Goal: Navigation & Orientation: Understand site structure

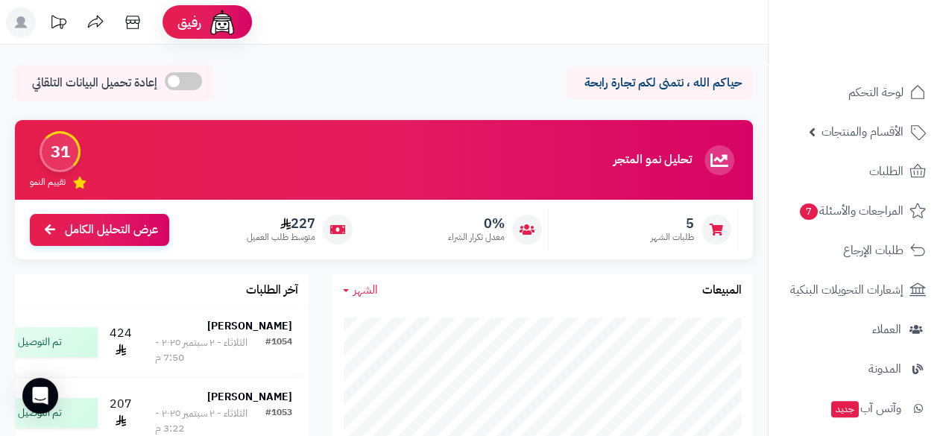
click at [940, 427] on ul "لوحة التحكم الأقسام والمنتجات المنتجات مخزون الخيارات الأقسام الماركات مواصفات …" at bounding box center [856, 389] width 174 height 628
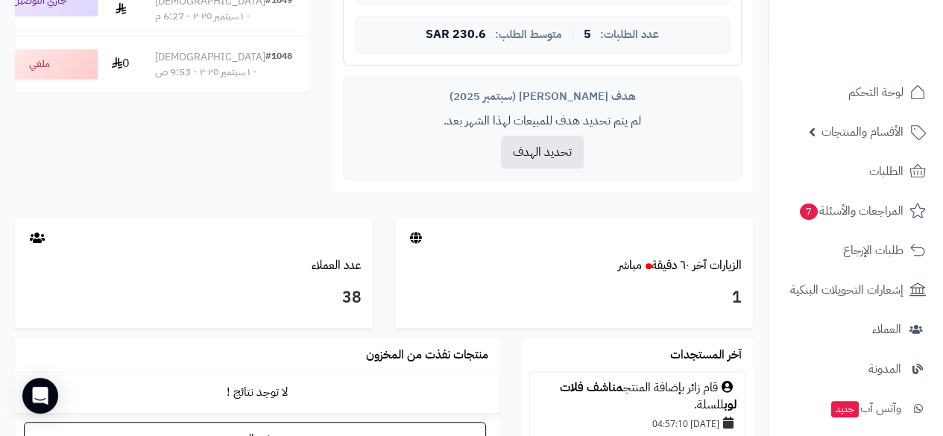
scroll to position [645, 0]
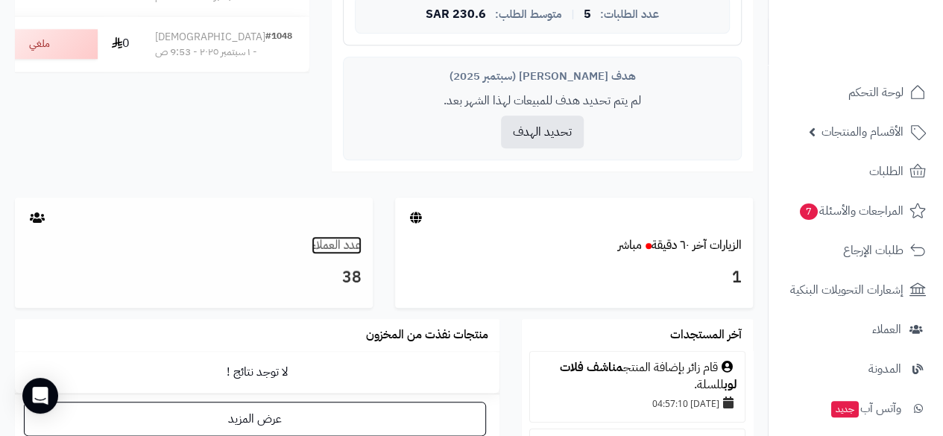
click at [351, 244] on link "عدد العملاء" at bounding box center [337, 245] width 50 height 18
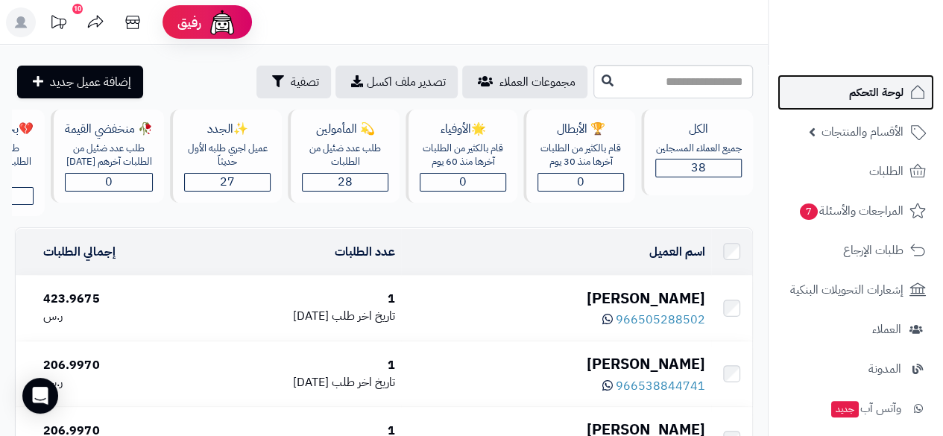
click at [884, 97] on span "لوحة التحكم" at bounding box center [876, 92] width 54 height 21
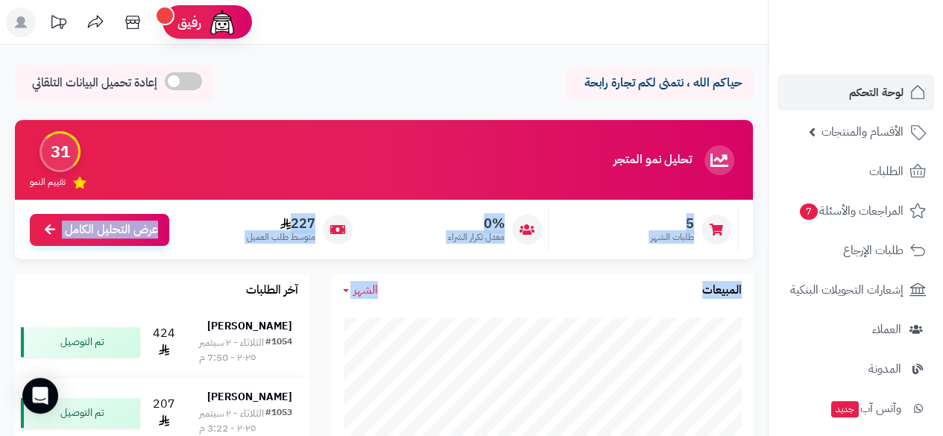
drag, startPoint x: 766, startPoint y: 263, endPoint x: 766, endPoint y: 327, distance: 64.1
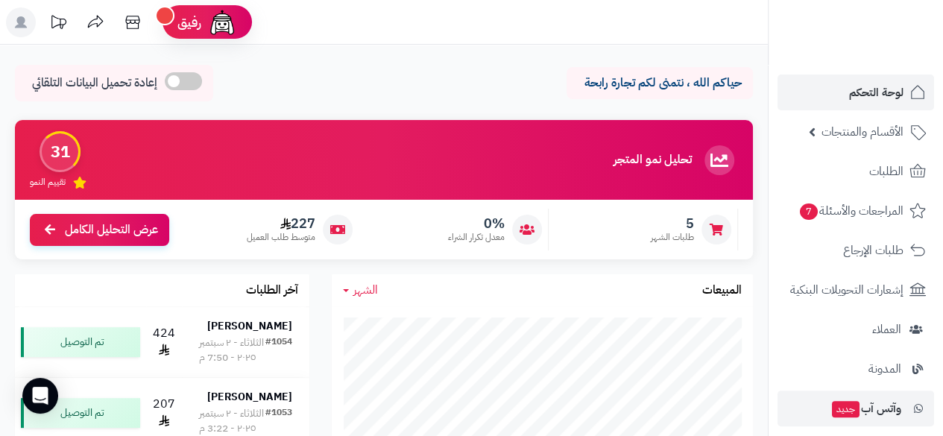
click at [772, 412] on li "وآتس آب جديد" at bounding box center [856, 409] width 174 height 36
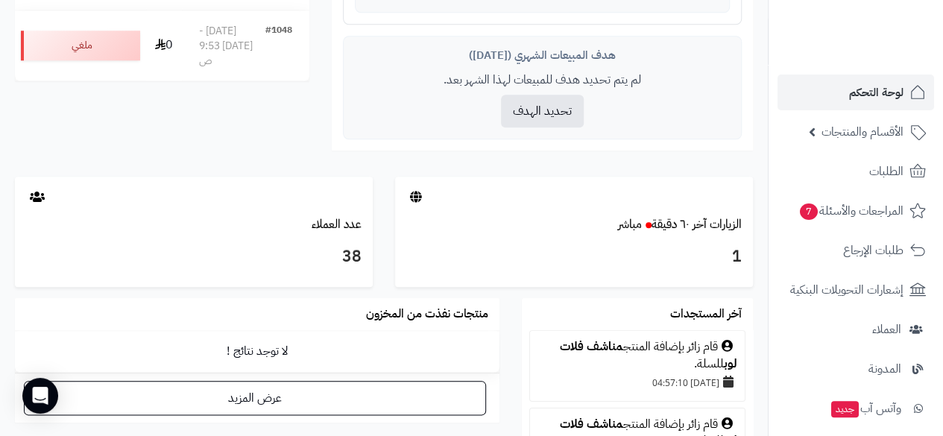
scroll to position [675, 0]
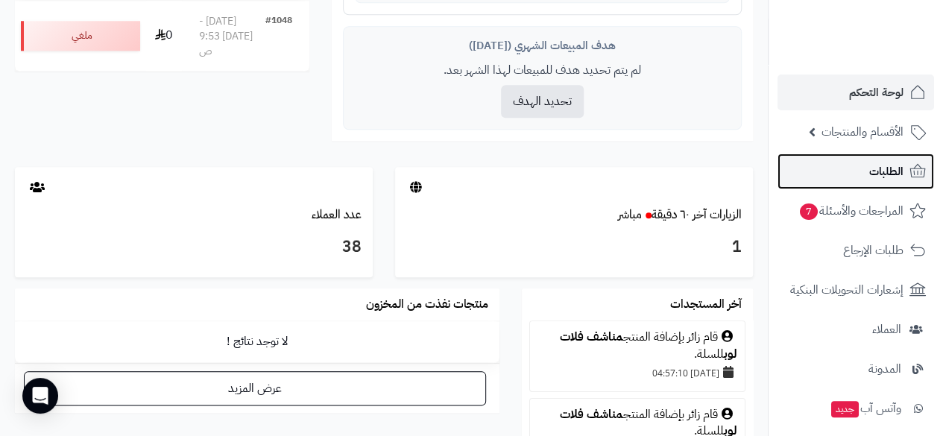
click at [894, 163] on span "الطلبات" at bounding box center [886, 171] width 34 height 21
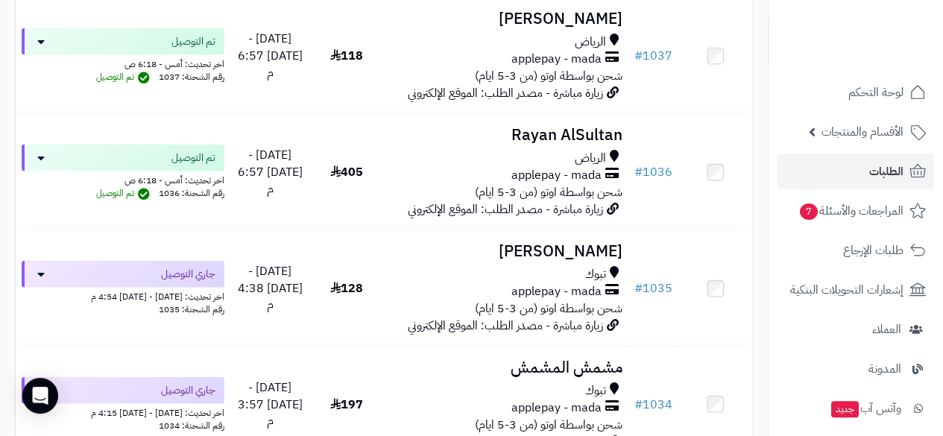
scroll to position [1729, 0]
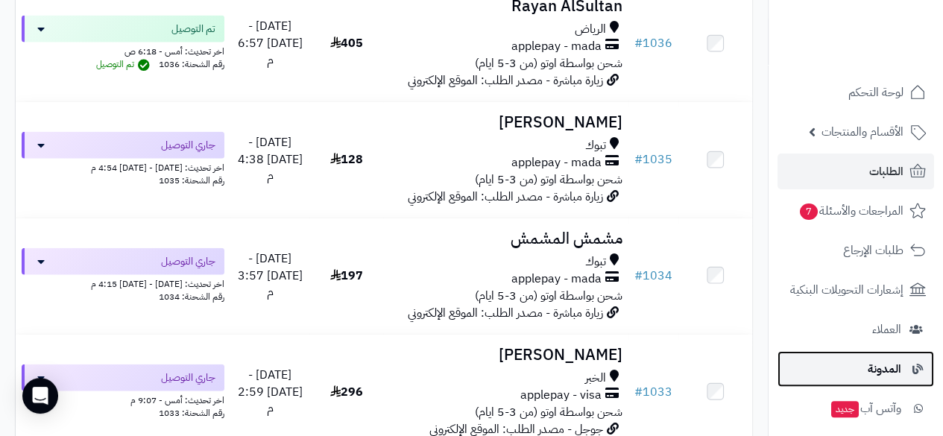
click at [883, 370] on span "المدونة" at bounding box center [885, 369] width 34 height 21
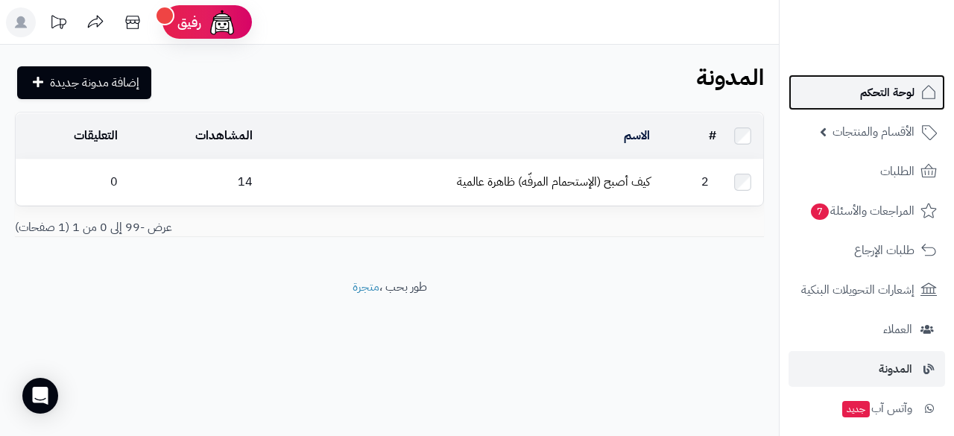
click at [902, 89] on span "لوحة التحكم" at bounding box center [887, 92] width 54 height 21
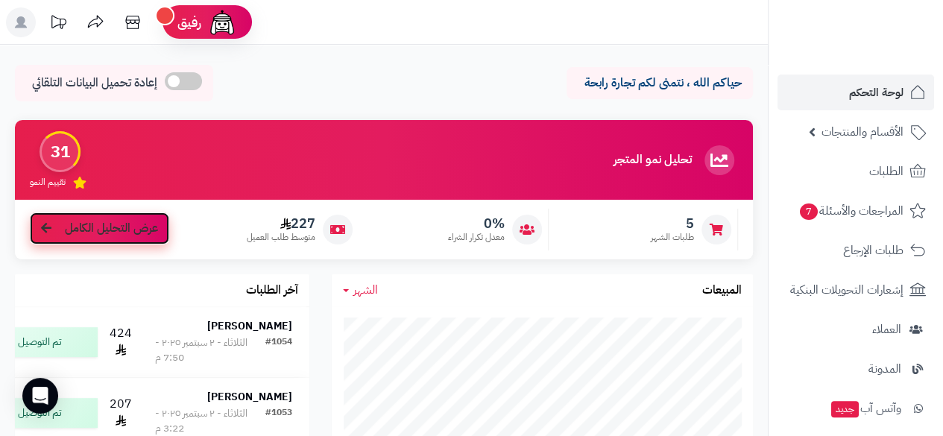
click at [43, 227] on icon at bounding box center [46, 228] width 10 height 12
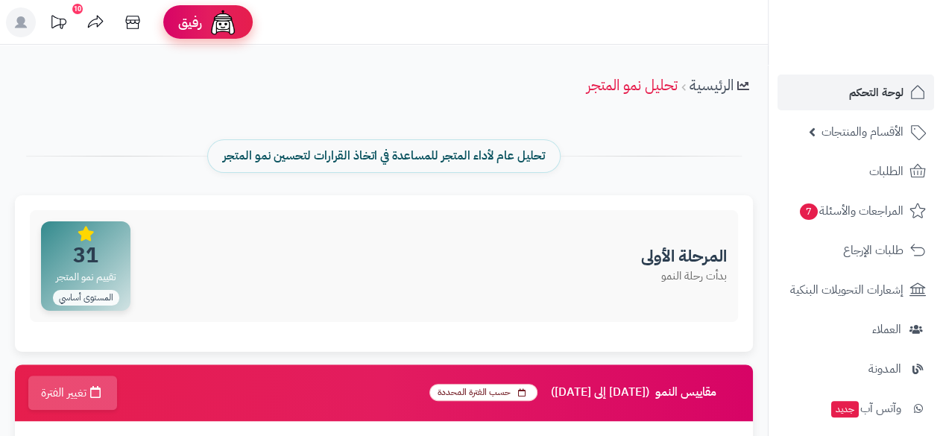
click at [180, 32] on div "رفيق" at bounding box center [208, 22] width 60 height 30
click at [200, 27] on span "رفيق" at bounding box center [190, 22] width 24 height 18
click at [200, 28] on span "رفيق" at bounding box center [190, 22] width 24 height 18
click at [130, 20] on icon at bounding box center [132, 22] width 14 height 13
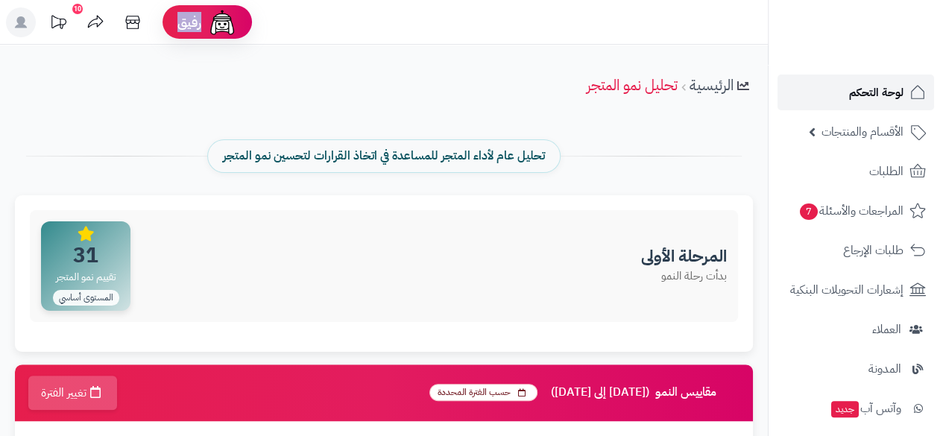
click at [877, 93] on span "لوحة التحكم" at bounding box center [876, 92] width 54 height 21
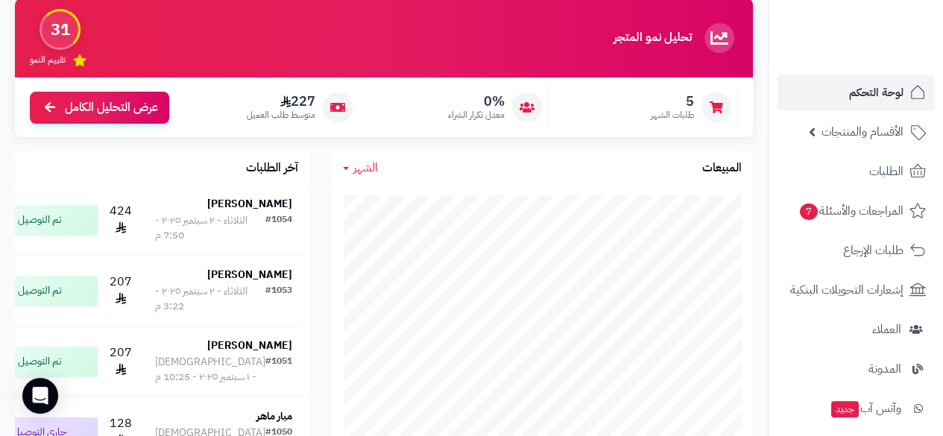
scroll to position [112, 0]
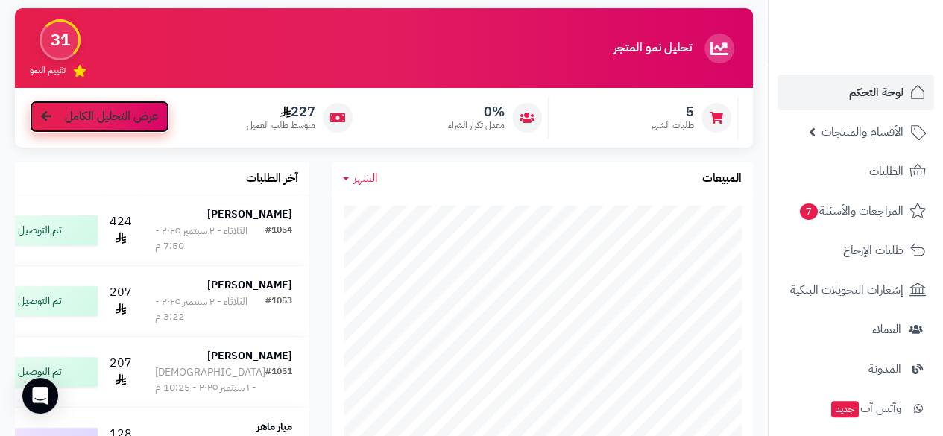
click at [74, 108] on span "عرض التحليل الكامل" at bounding box center [111, 116] width 93 height 17
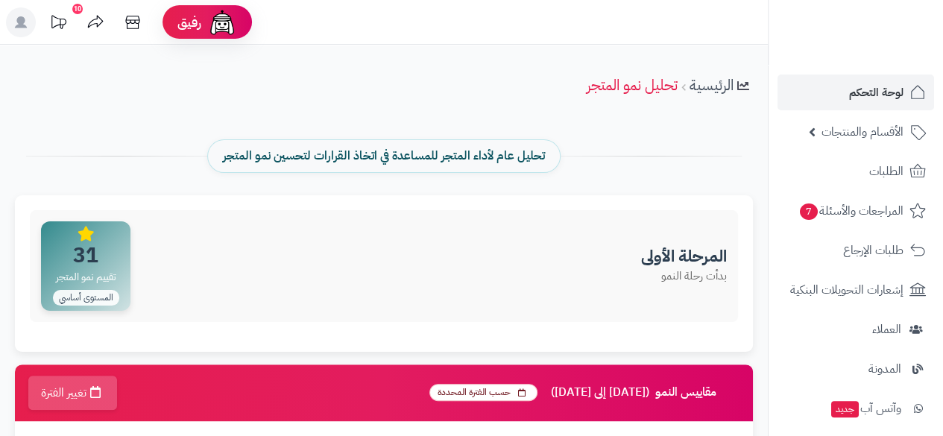
drag, startPoint x: 762, startPoint y: 268, endPoint x: 763, endPoint y: 301, distance: 33.6
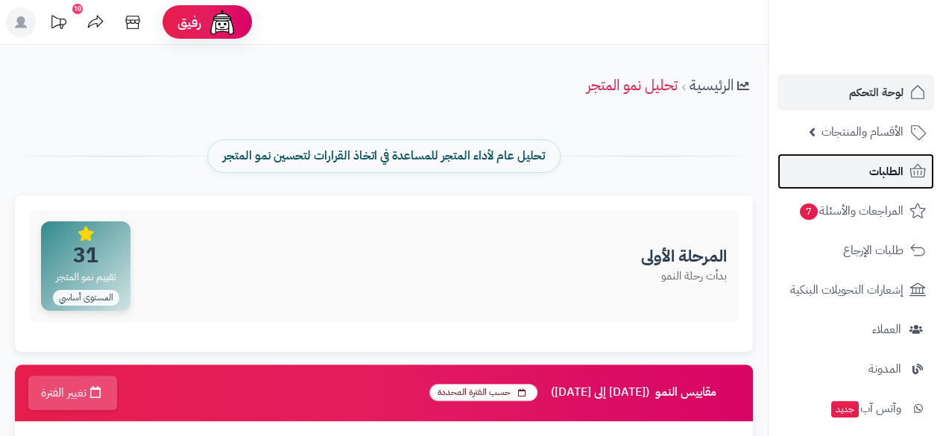
click at [894, 177] on span "الطلبات" at bounding box center [886, 171] width 34 height 21
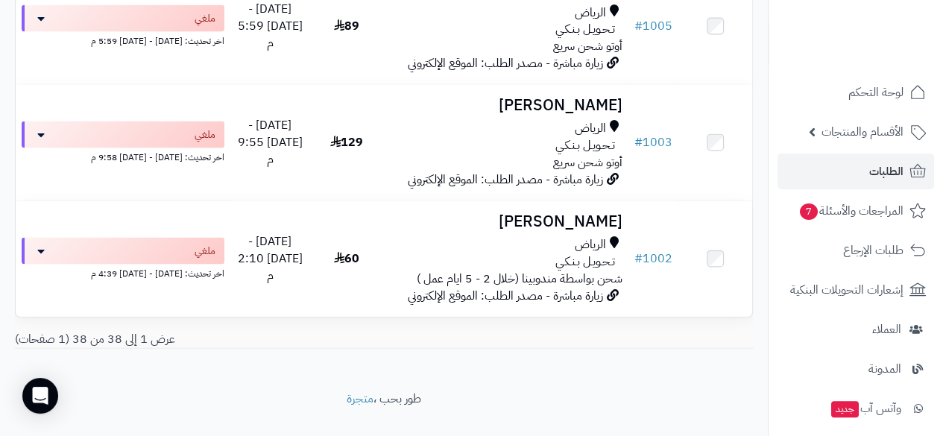
scroll to position [4351, 0]
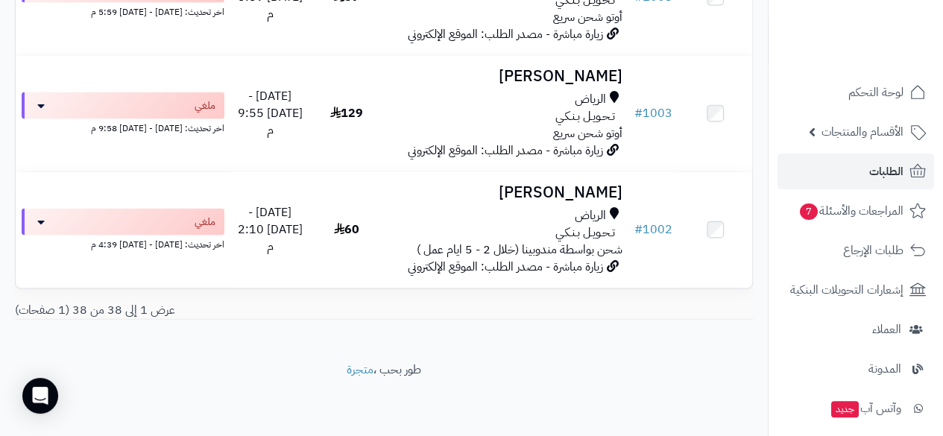
click at [942, 10] on div at bounding box center [855, 32] width 175 height 65
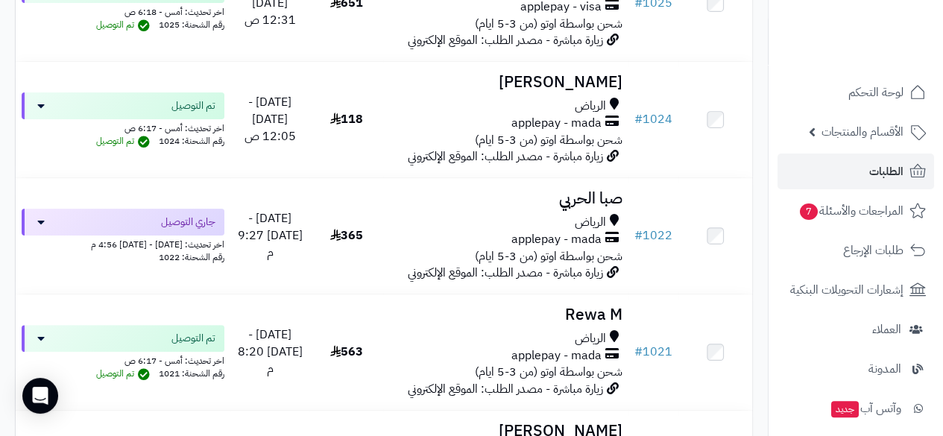
scroll to position [2861, 0]
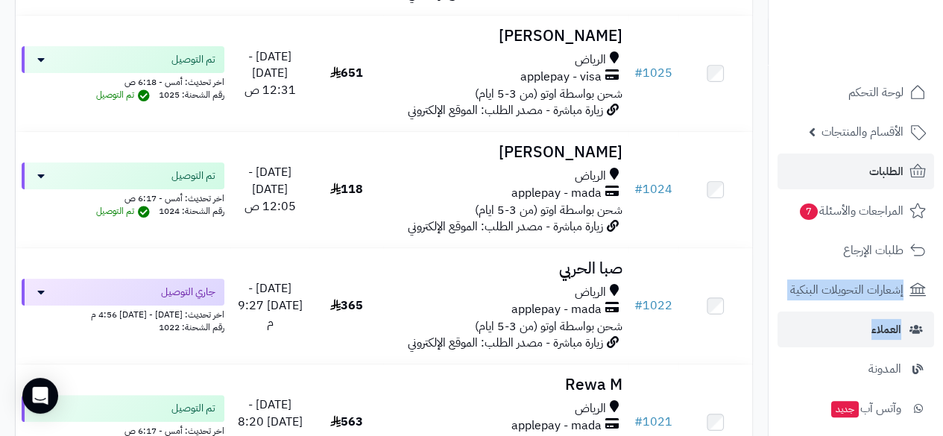
drag, startPoint x: 771, startPoint y: 268, endPoint x: 775, endPoint y: 327, distance: 59.7
click at [775, 327] on ul "لوحة التحكم الأقسام والمنتجات المنتجات مخزون الخيارات الأقسام الماركات مواصفات …" at bounding box center [856, 389] width 174 height 628
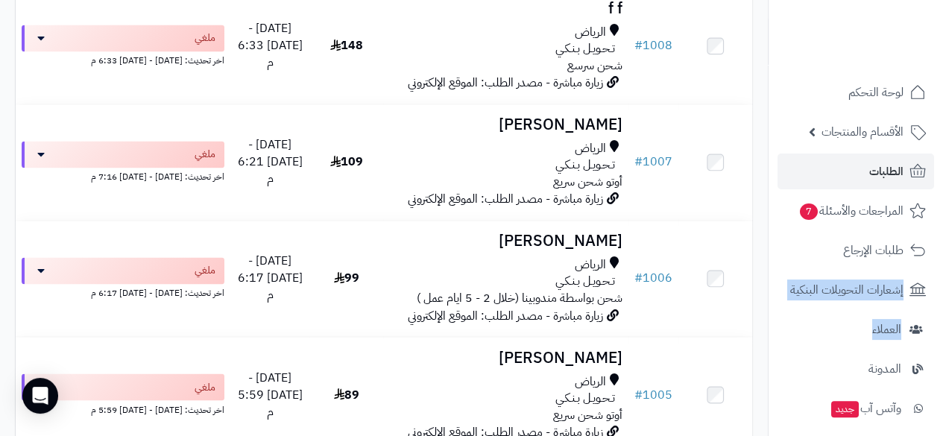
scroll to position [3984, 0]
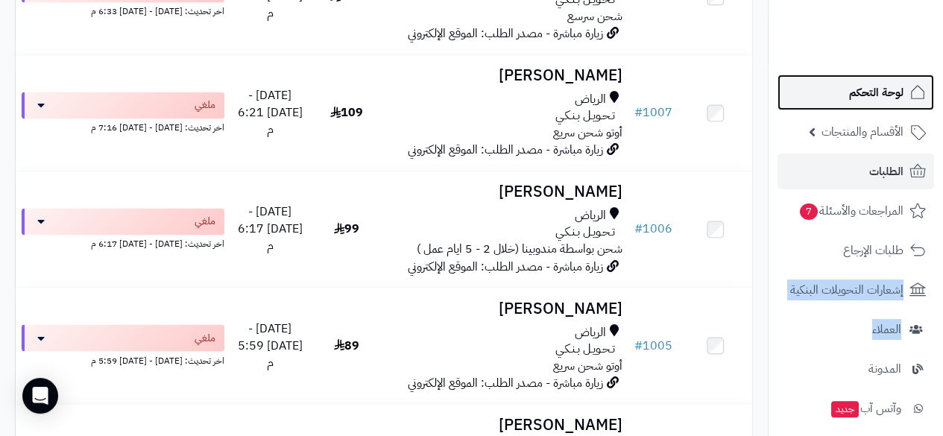
click at [873, 99] on span "لوحة التحكم" at bounding box center [876, 92] width 54 height 21
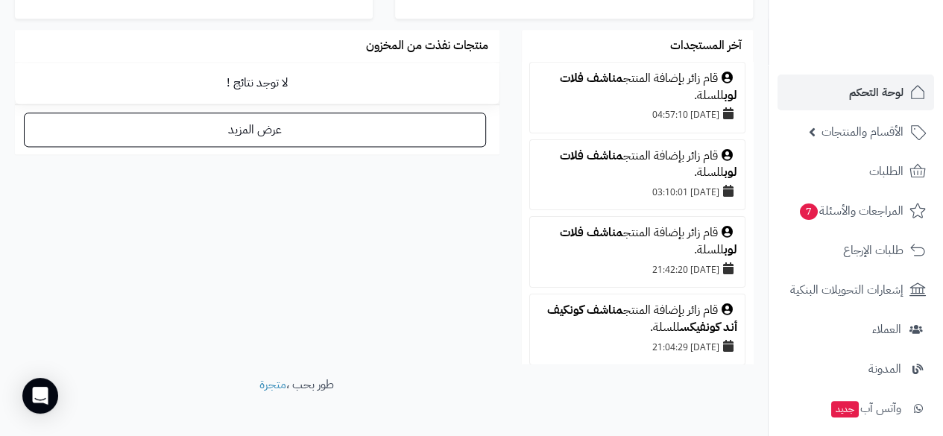
scroll to position [976, 0]
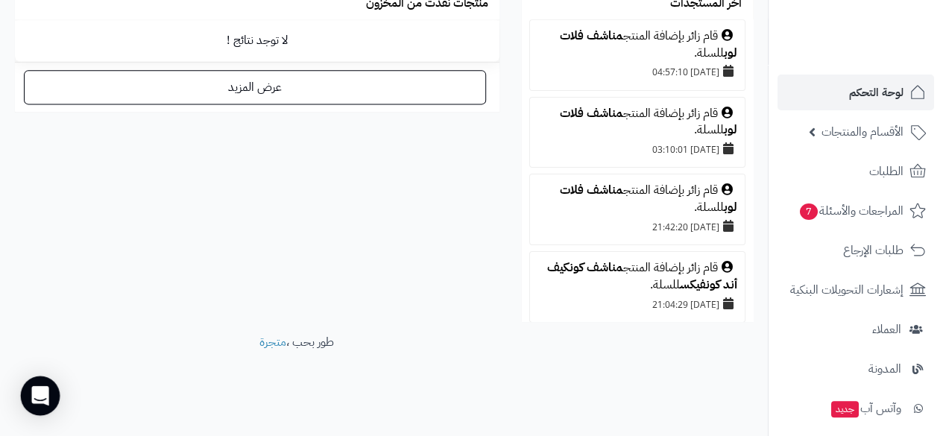
click at [36, 401] on icon "Open Intercom Messenger" at bounding box center [39, 395] width 17 height 19
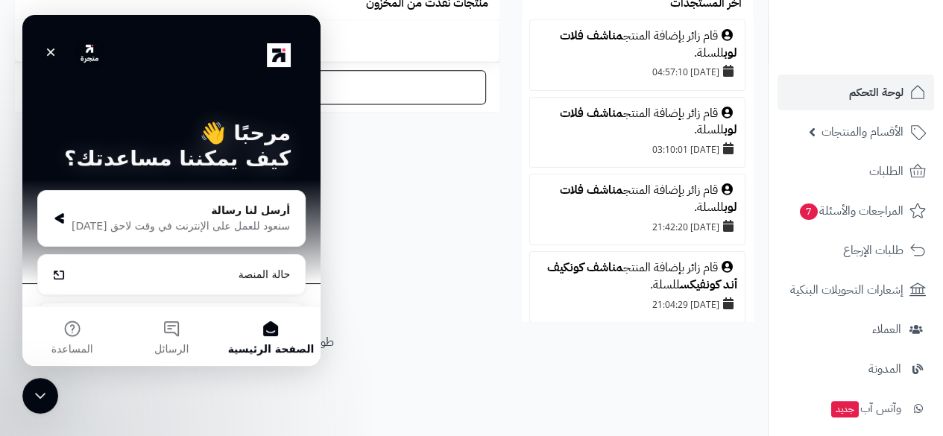
scroll to position [0, 0]
click at [35, 402] on icon "إغلاق برنامج مراسلة Intercom" at bounding box center [40, 396] width 18 height 18
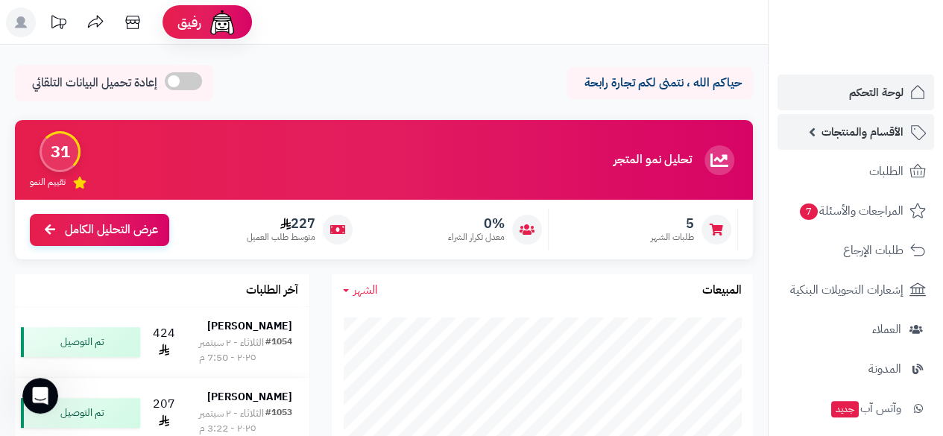
click at [839, 142] on link "الأقسام والمنتجات" at bounding box center [855, 132] width 157 height 36
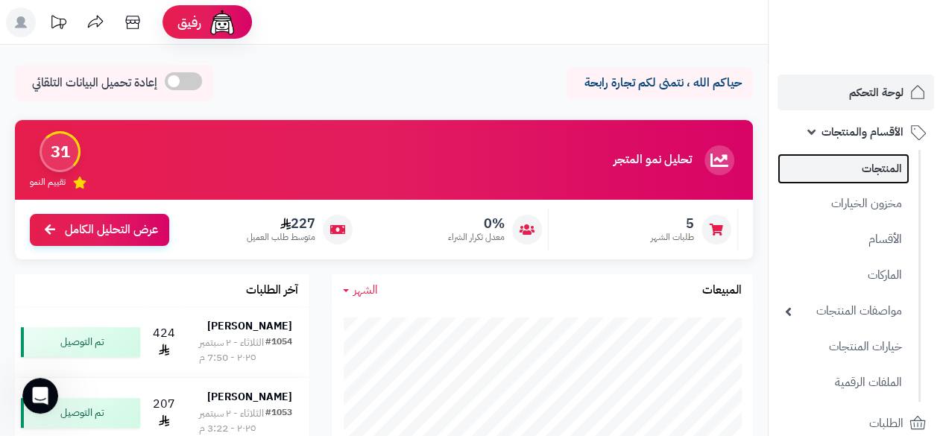
click at [847, 177] on link "المنتجات" at bounding box center [843, 169] width 132 height 31
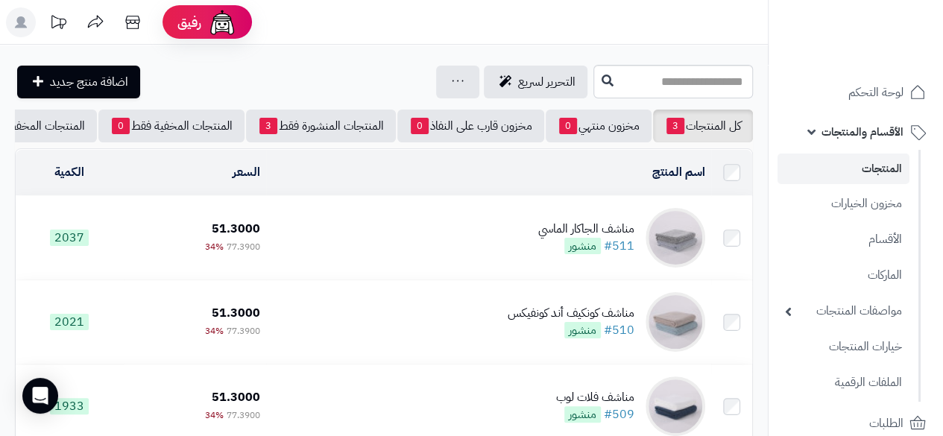
click at [847, 177] on link "المنتجات" at bounding box center [843, 169] width 132 height 31
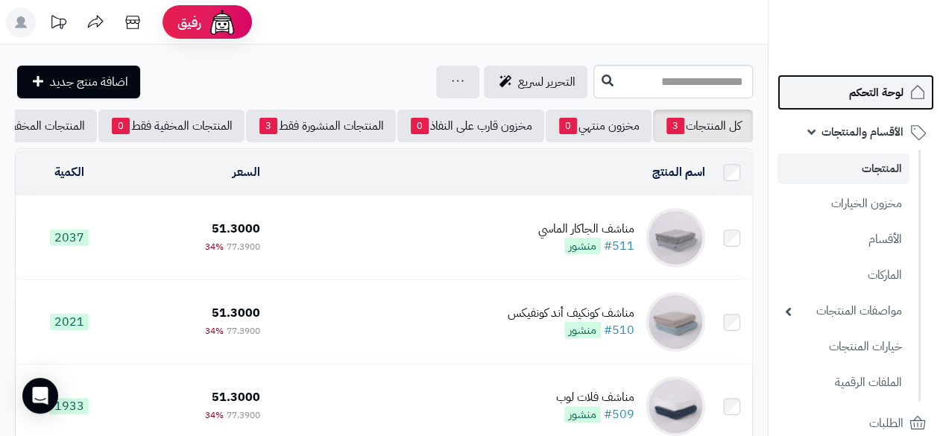
click at [871, 101] on span "لوحة التحكم" at bounding box center [876, 92] width 54 height 21
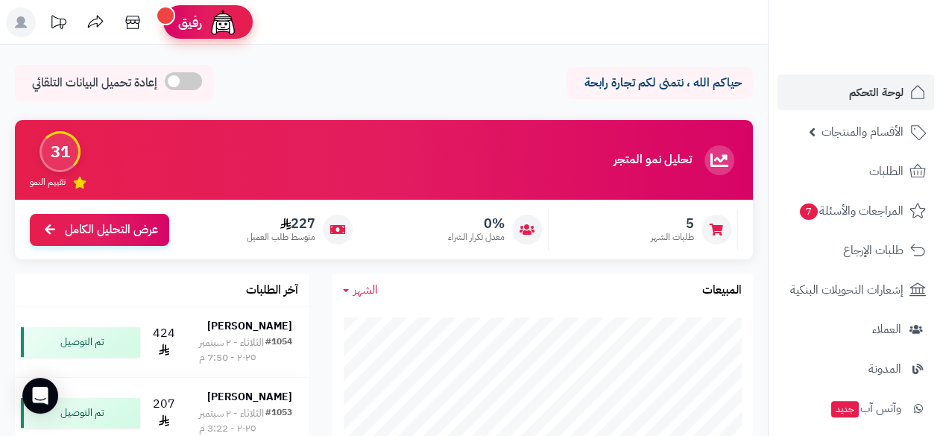
click at [178, 22] on span "رفيق" at bounding box center [190, 22] width 24 height 18
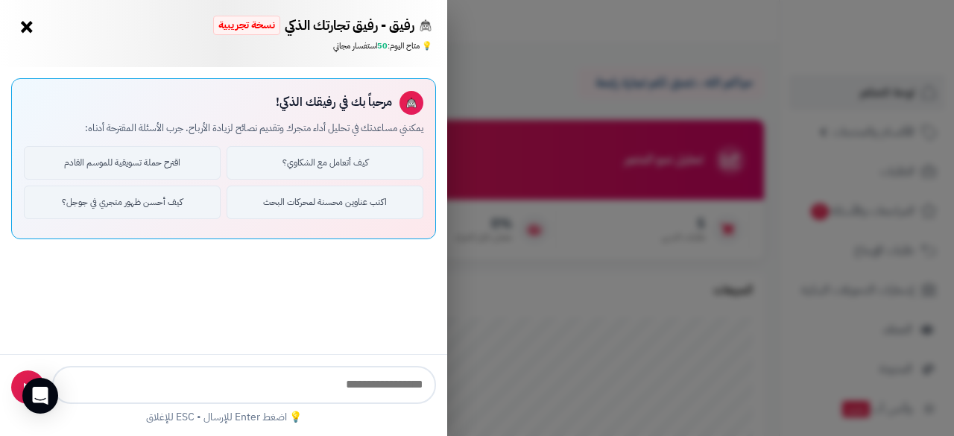
click at [177, 22] on div "رفيق - رفيق تجارتك الذكي نسخة تجريبية ⭐ تاجر متنامي ×" at bounding box center [223, 27] width 417 height 24
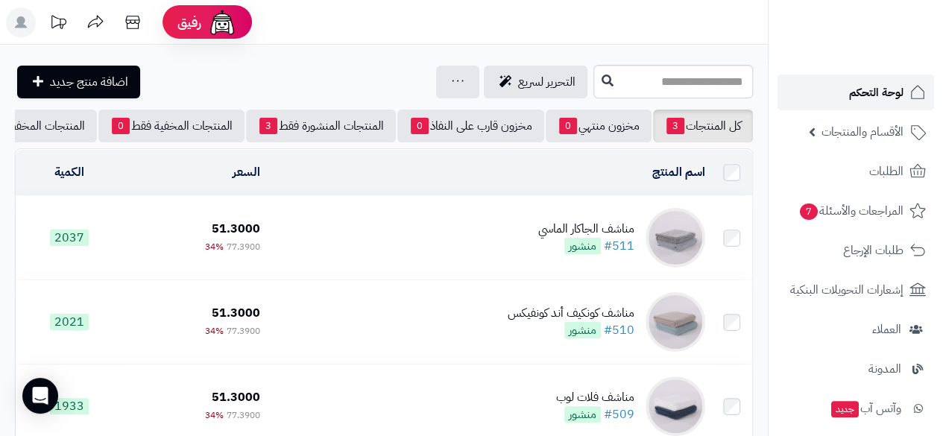
click at [839, 93] on link "لوحة التحكم" at bounding box center [855, 93] width 157 height 36
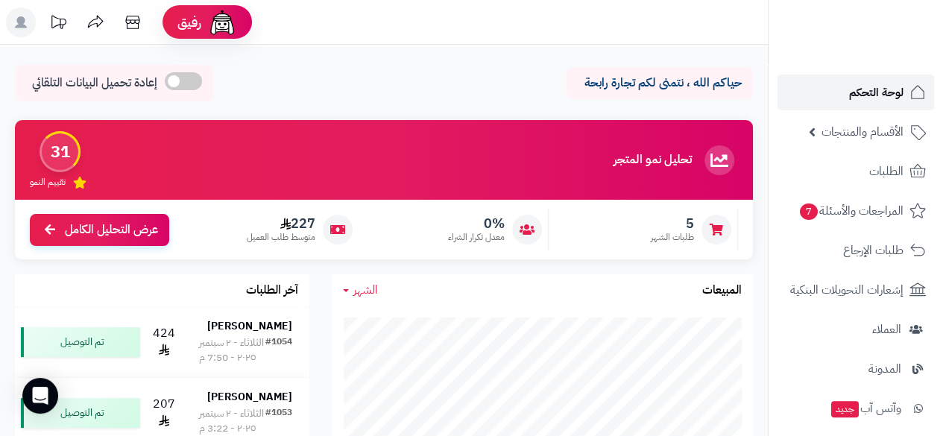
click at [839, 92] on link "لوحة التحكم" at bounding box center [855, 93] width 157 height 36
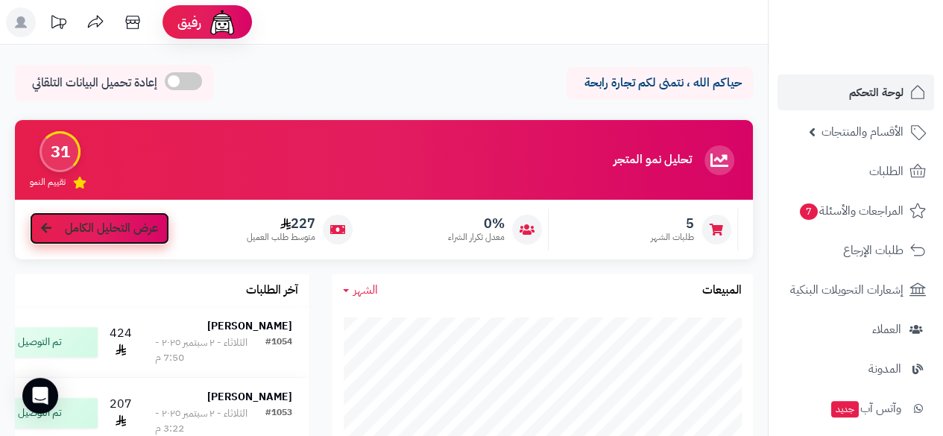
click at [54, 225] on link "عرض التحليل الكامل" at bounding box center [99, 228] width 139 height 32
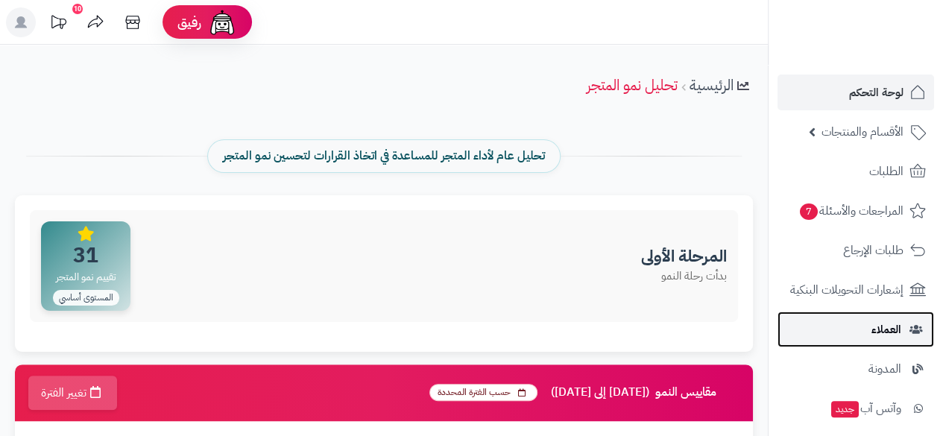
click at [894, 324] on span "العملاء" at bounding box center [886, 329] width 30 height 21
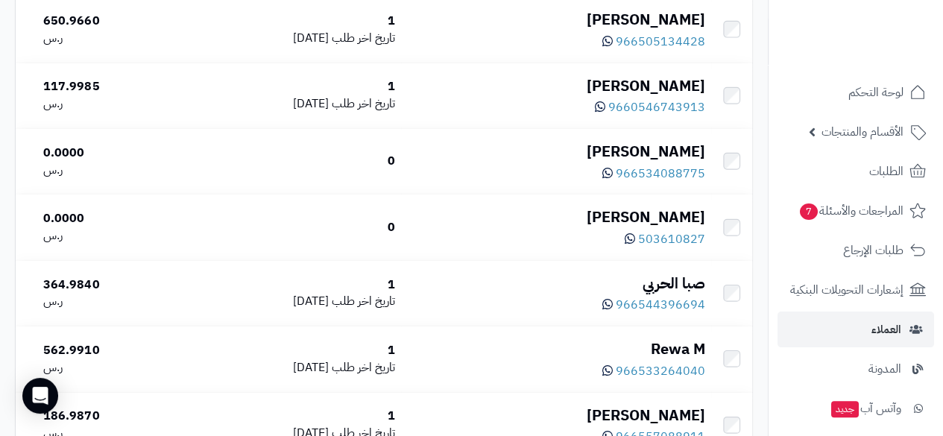
scroll to position [1962, 0]
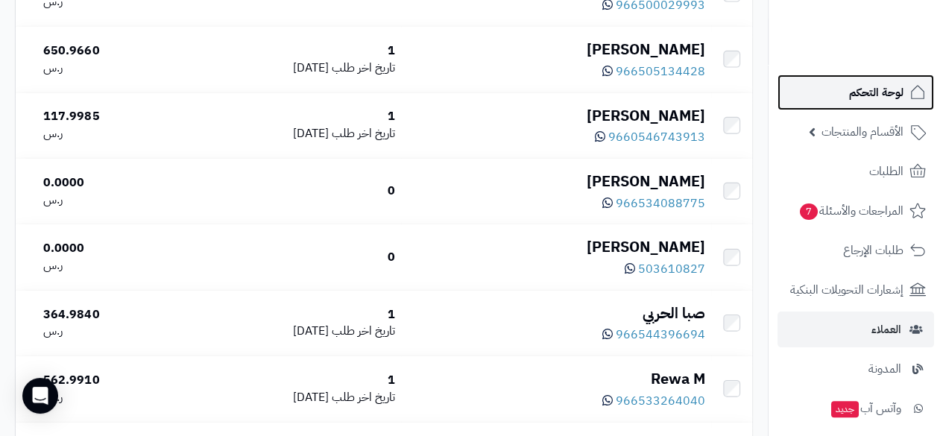
click at [900, 83] on span "لوحة التحكم" at bounding box center [876, 92] width 54 height 21
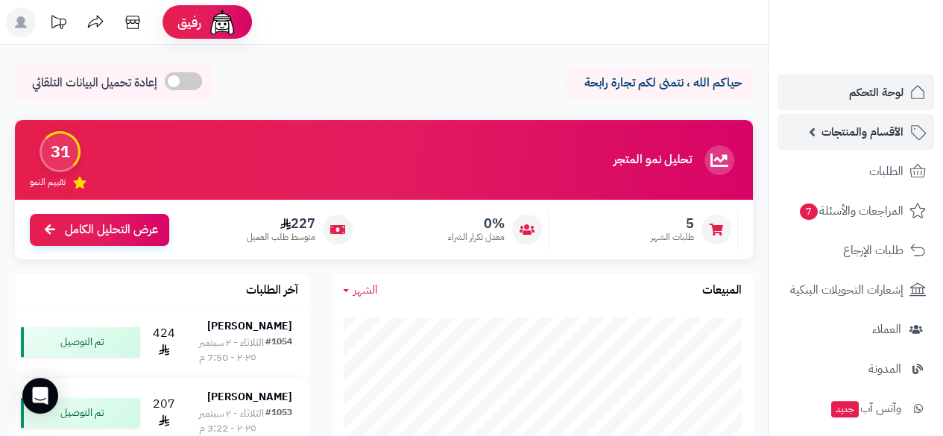
click at [833, 124] on span "الأقسام والمنتجات" at bounding box center [862, 131] width 82 height 21
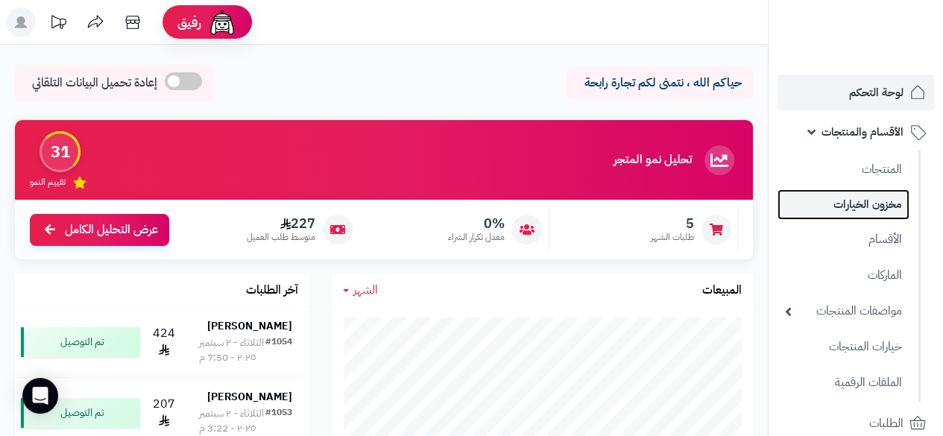
click at [851, 203] on link "مخزون الخيارات" at bounding box center [843, 204] width 132 height 31
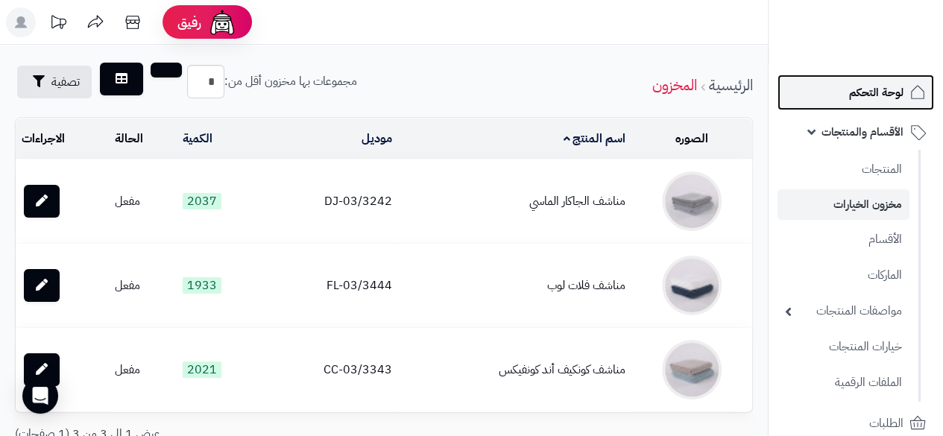
click at [869, 92] on span "لوحة التحكم" at bounding box center [876, 92] width 54 height 21
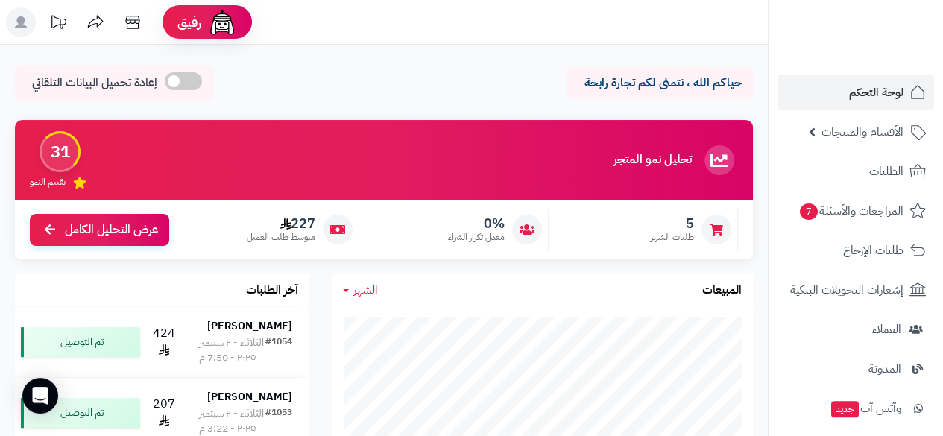
click at [702, 155] on div "تحليل نمو المتجر المرحلة الأولى" at bounding box center [675, 160] width 124 height 30
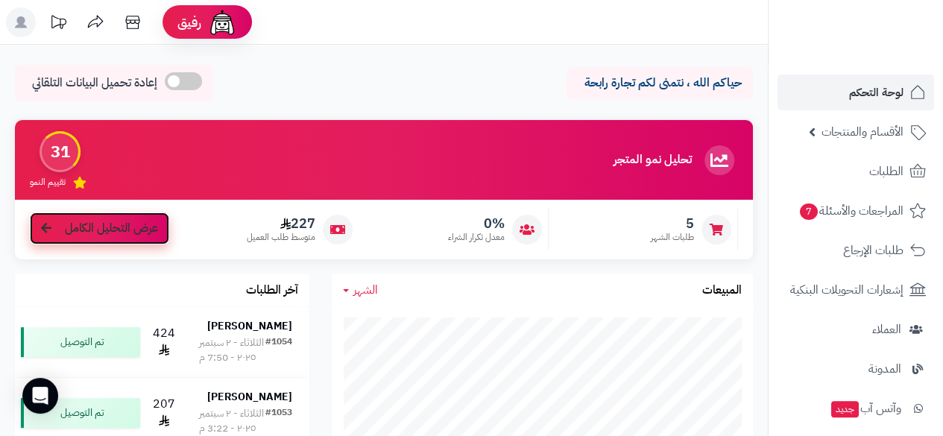
click at [54, 224] on link "عرض التحليل الكامل" at bounding box center [99, 228] width 139 height 32
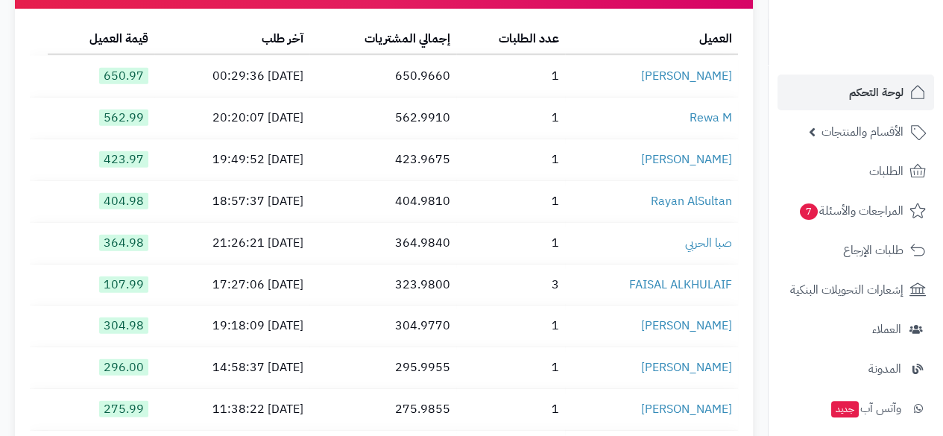
scroll to position [2106, 0]
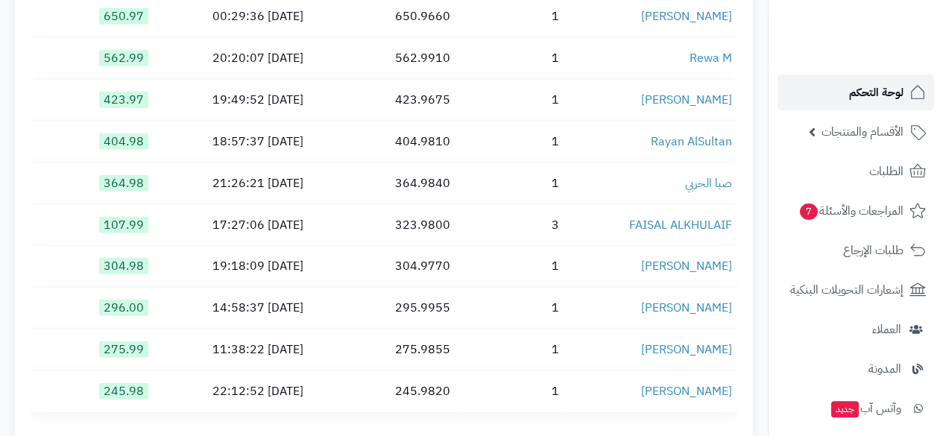
click at [861, 97] on span "لوحة التحكم" at bounding box center [876, 92] width 54 height 21
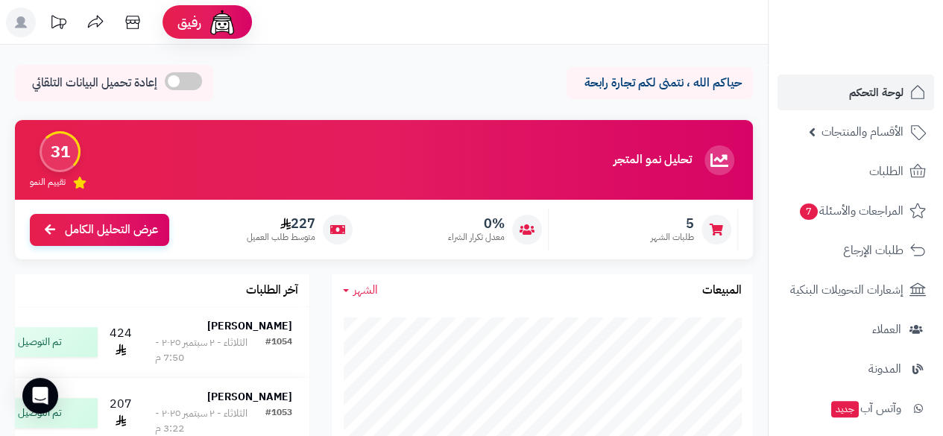
click at [711, 157] on icon at bounding box center [719, 160] width 30 height 30
click at [43, 165] on div "31" at bounding box center [60, 151] width 41 height 41
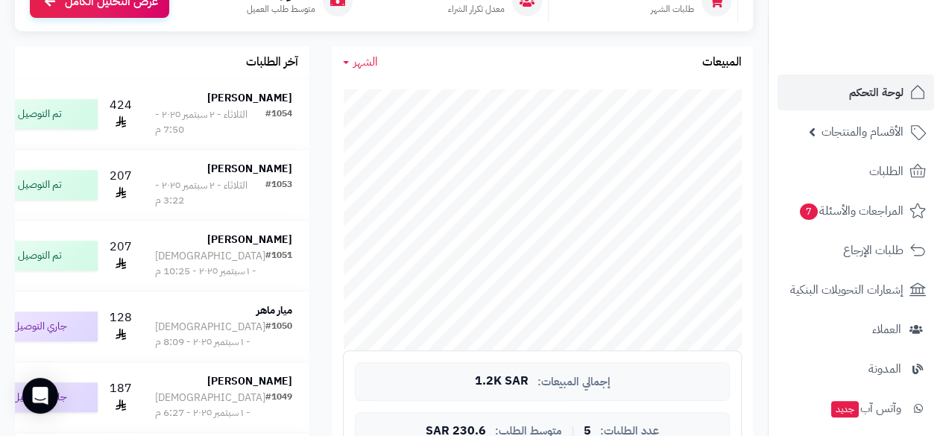
scroll to position [248, 0]
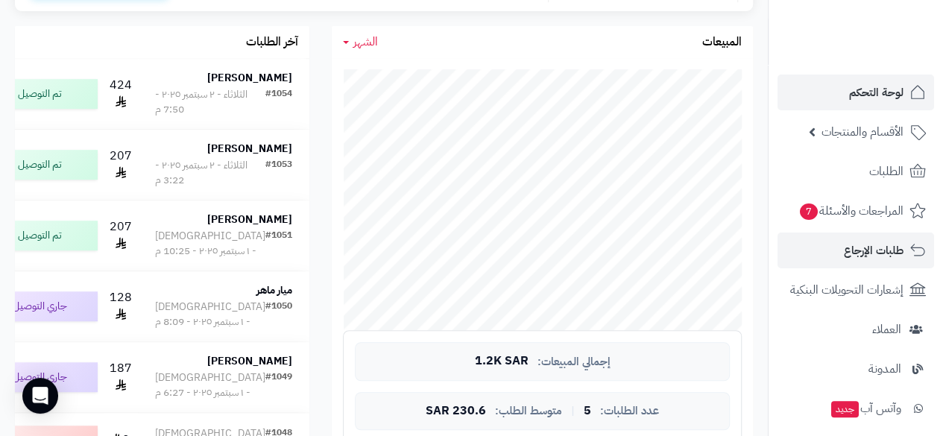
click at [776, 265] on li "طلبات الإرجاع" at bounding box center [856, 251] width 174 height 36
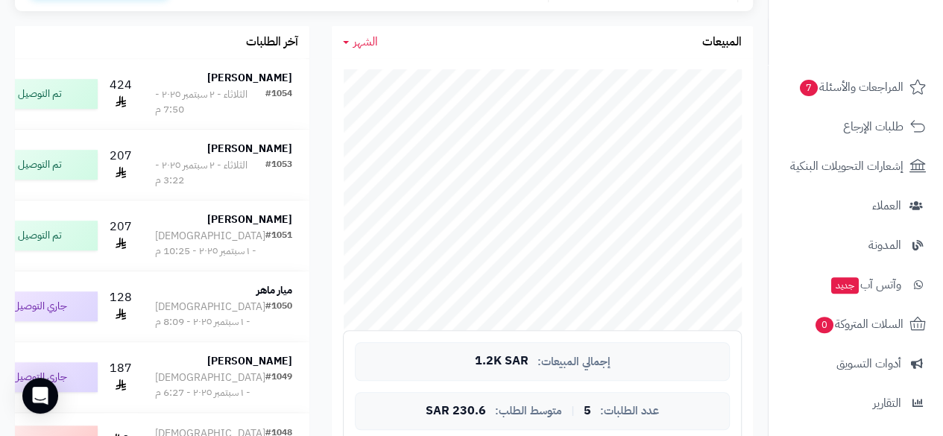
scroll to position [125, 0]
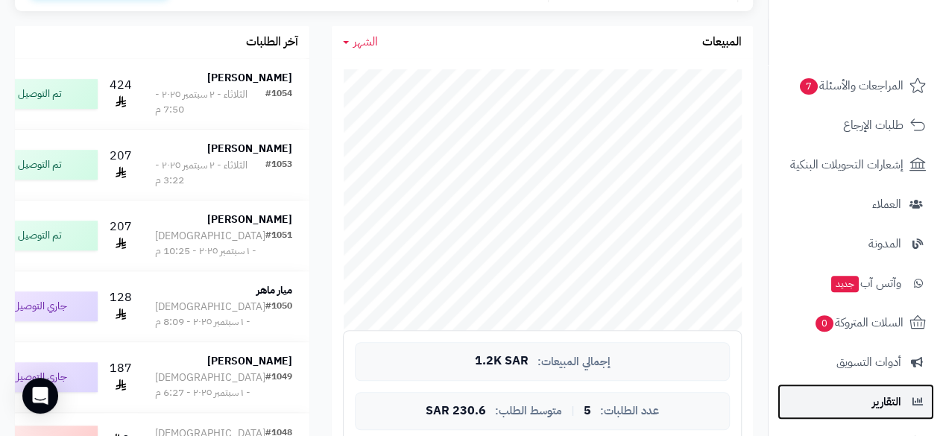
click at [876, 398] on span "التقارير" at bounding box center [886, 401] width 29 height 21
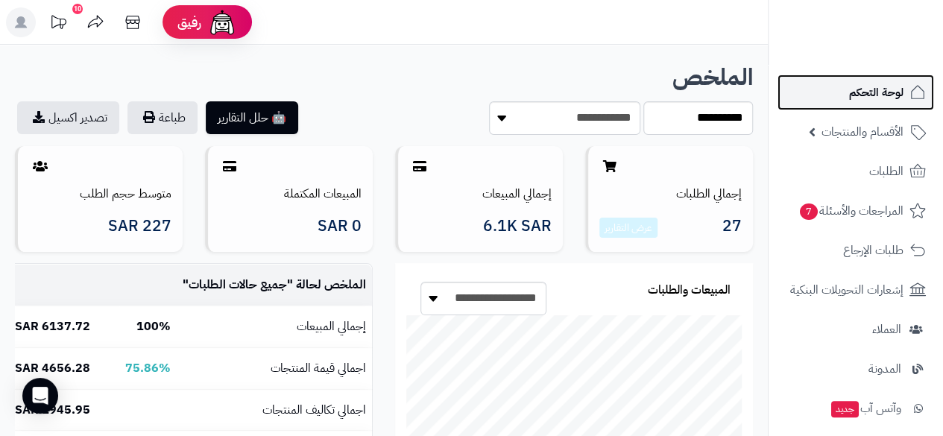
click at [886, 91] on span "لوحة التحكم" at bounding box center [876, 92] width 54 height 21
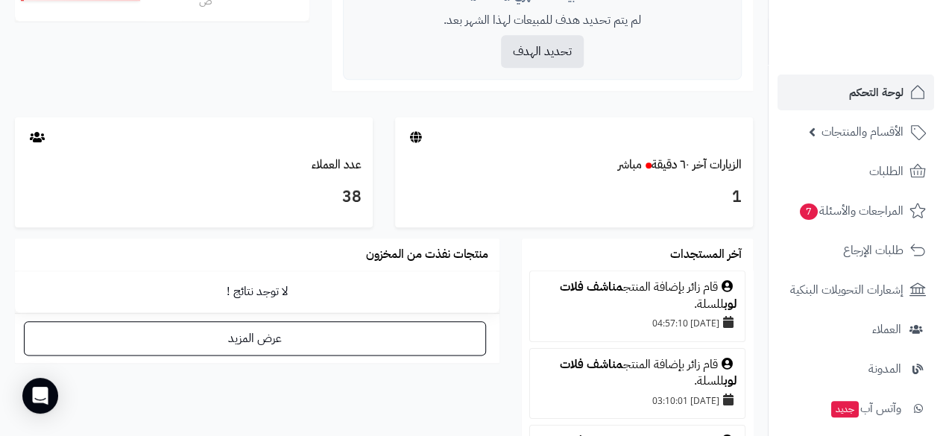
scroll to position [755, 0]
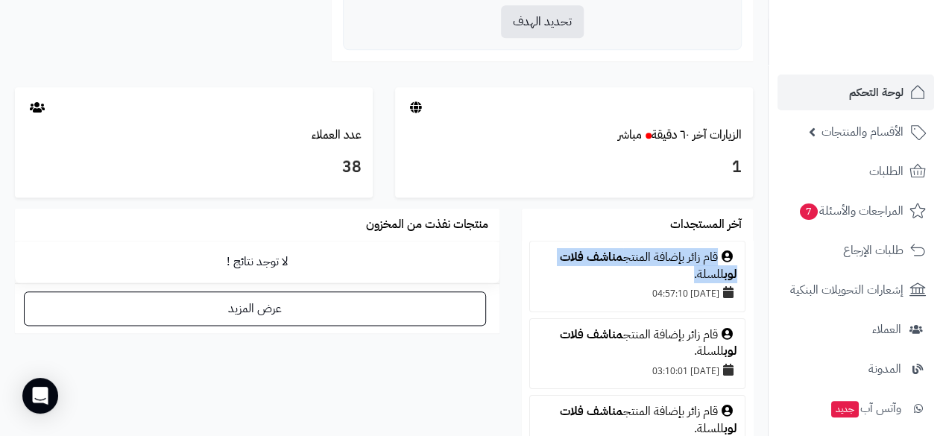
drag, startPoint x: 766, startPoint y: 257, endPoint x: 766, endPoint y: 290, distance: 32.8
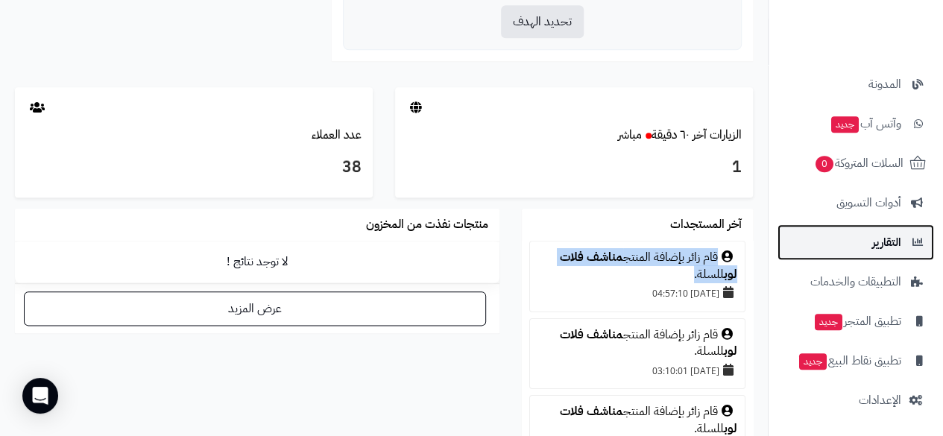
click at [891, 245] on span "التقارير" at bounding box center [886, 242] width 29 height 21
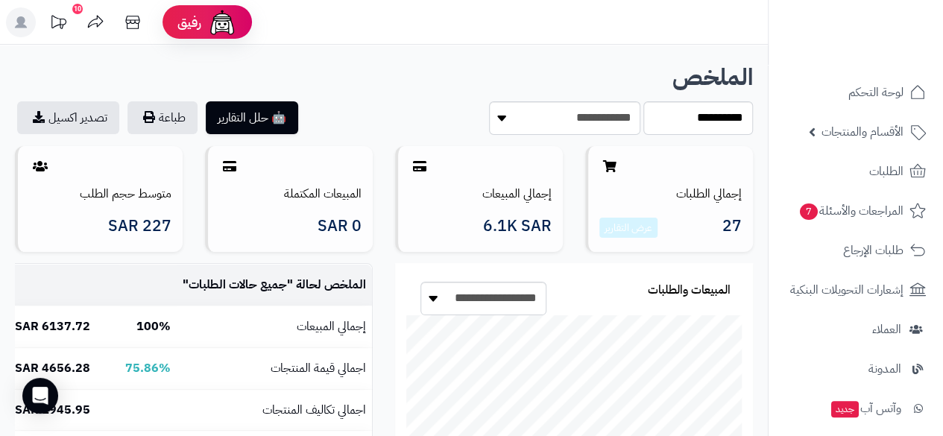
click at [80, 10] on div "10" at bounding box center [77, 9] width 10 height 10
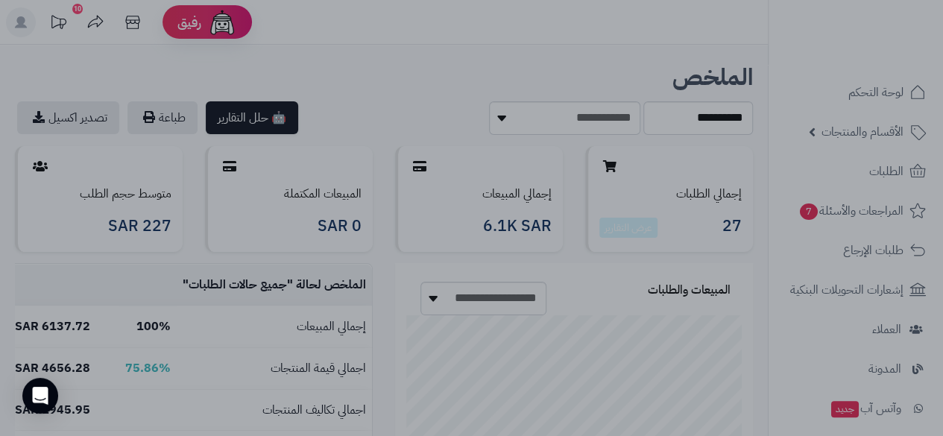
click at [80, 10] on div at bounding box center [471, 218] width 943 height 436
